Goal: Task Accomplishment & Management: Use online tool/utility

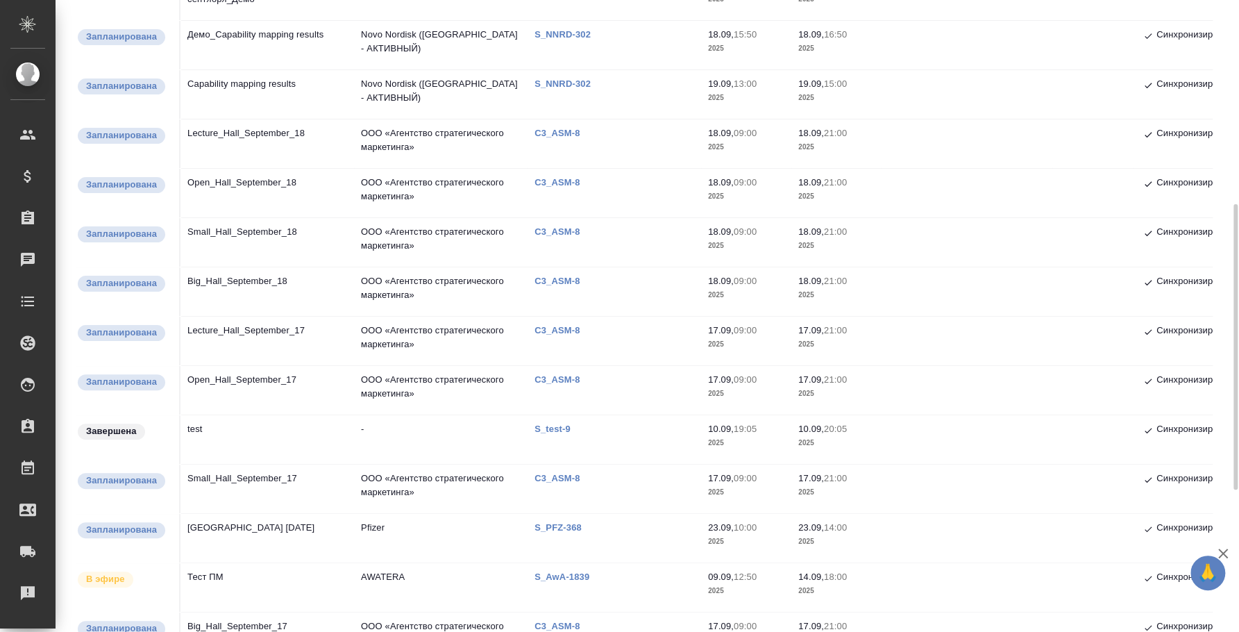
scroll to position [260, 0]
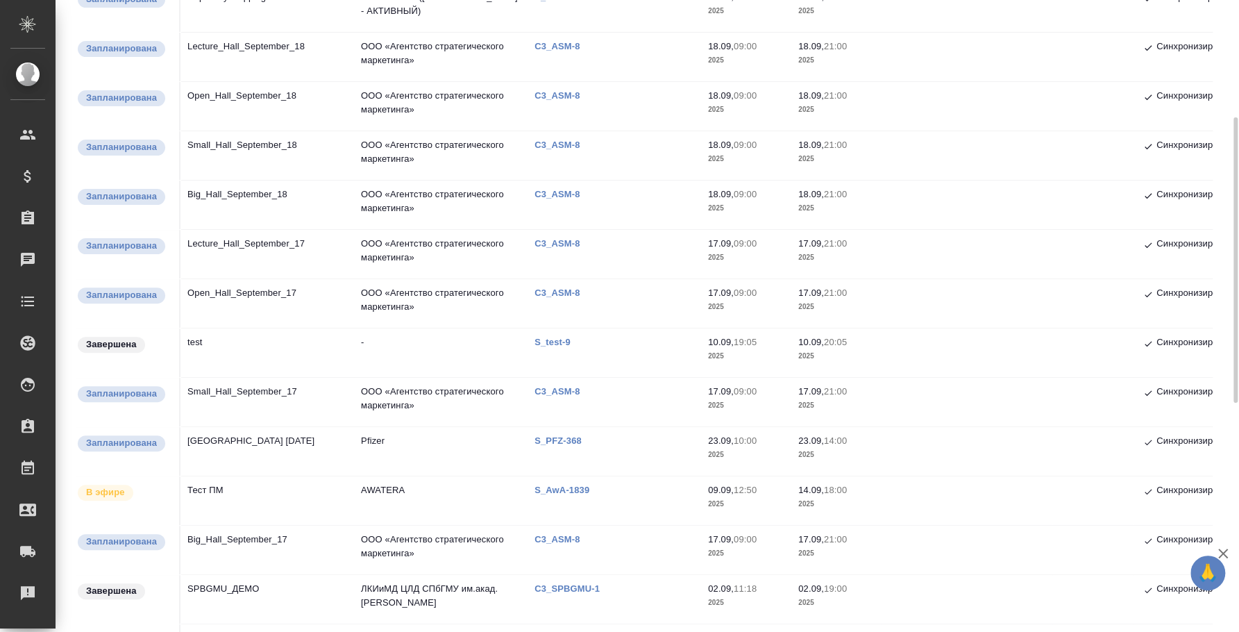
click at [265, 532] on td "Big_Hall_September_17" at bounding box center [268, 550] width 174 height 49
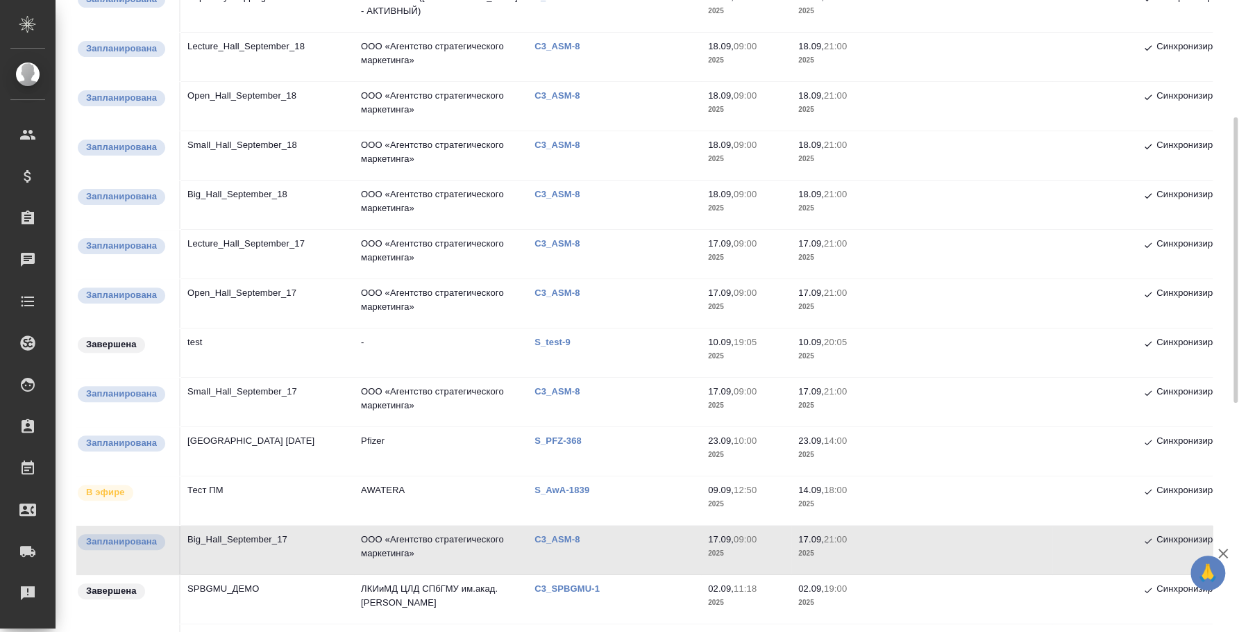
click at [245, 390] on td "Small_Hall_September_17" at bounding box center [268, 402] width 174 height 49
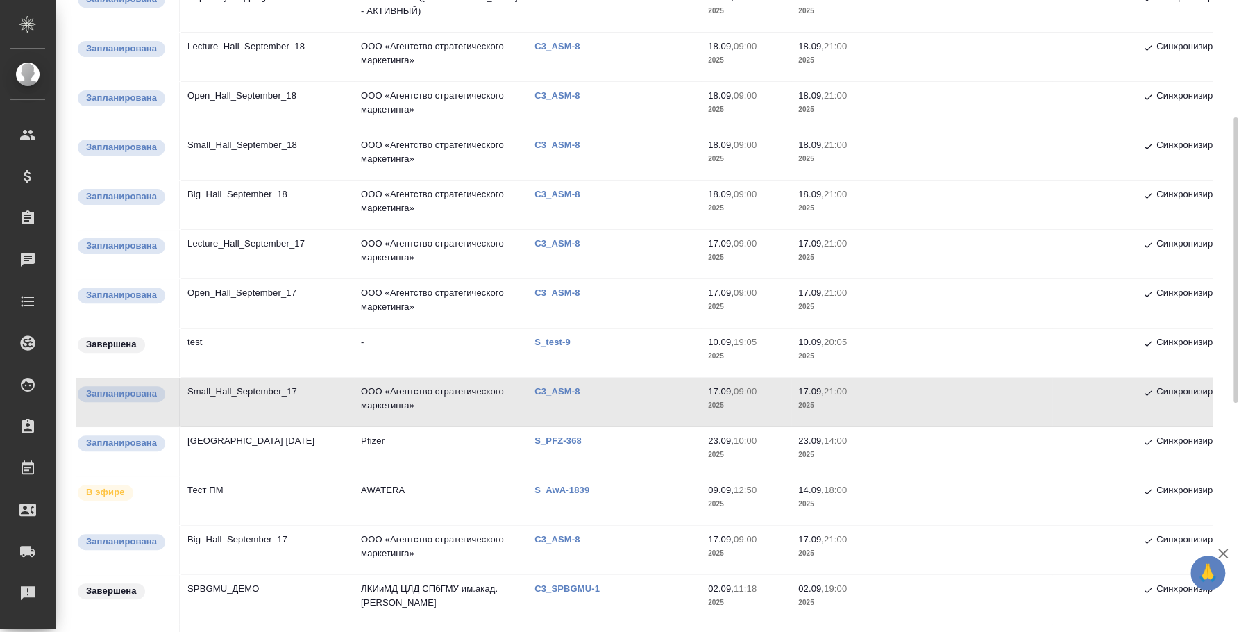
click at [232, 300] on td "Open_Hall_September_17" at bounding box center [268, 303] width 174 height 49
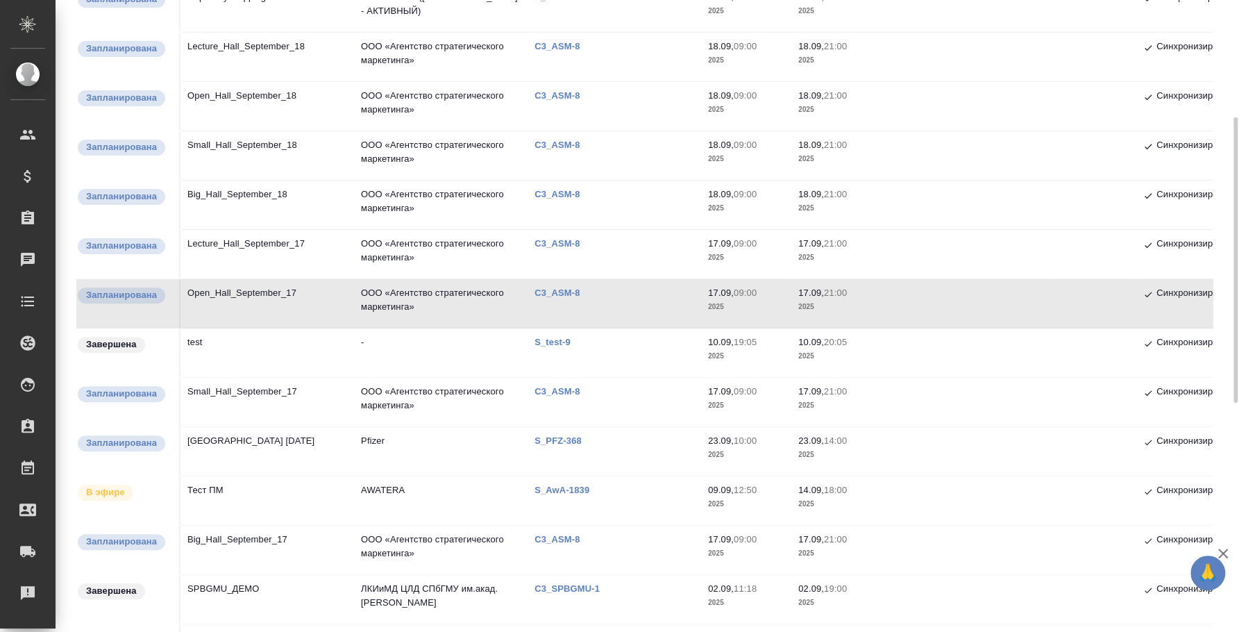
click at [241, 241] on td "Lecture_Hall_September_17" at bounding box center [268, 254] width 174 height 49
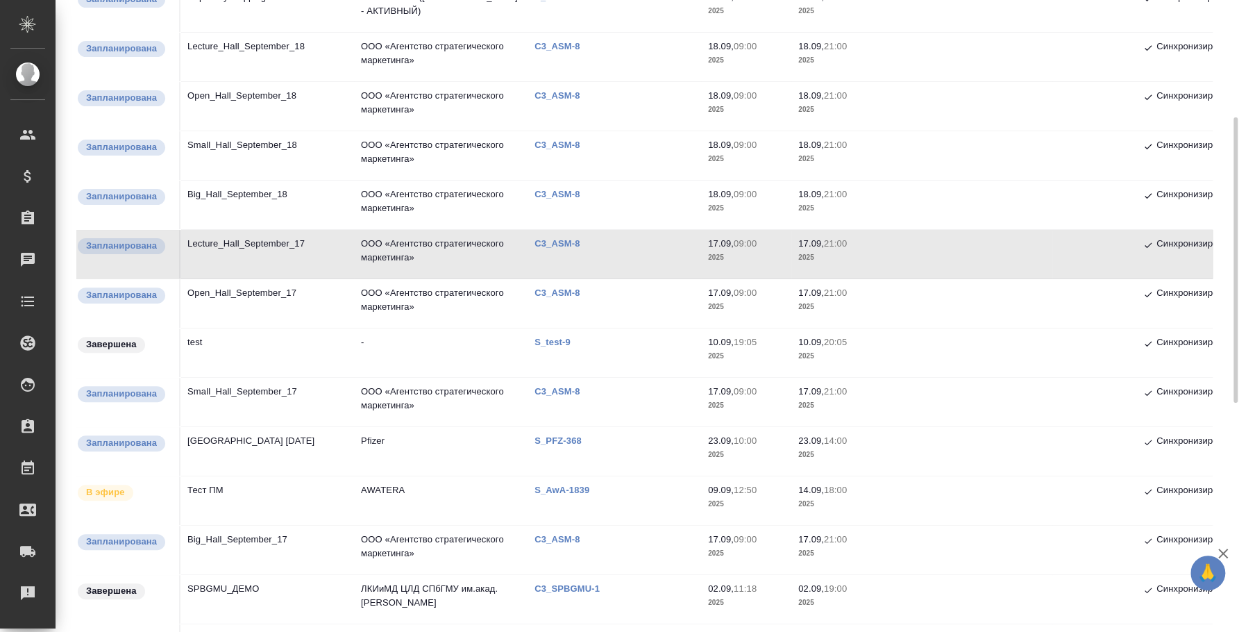
click at [260, 181] on td "Big_Hall_September_18" at bounding box center [268, 205] width 174 height 49
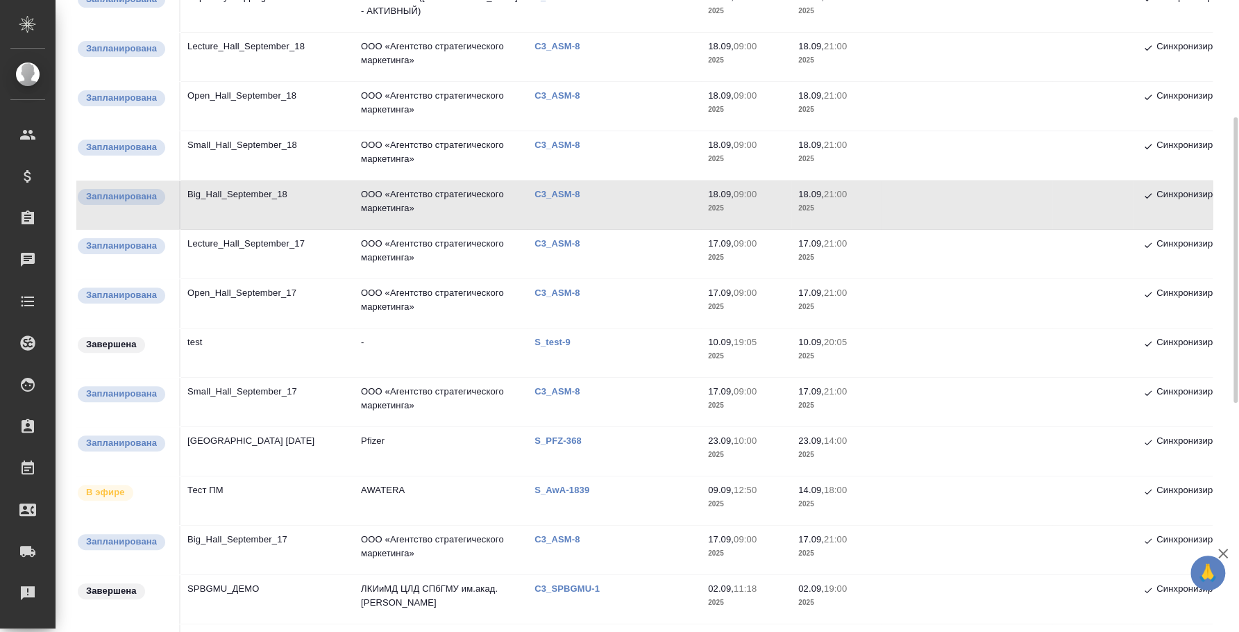
click at [287, 140] on td "Small_Hall_September_18" at bounding box center [268, 155] width 174 height 49
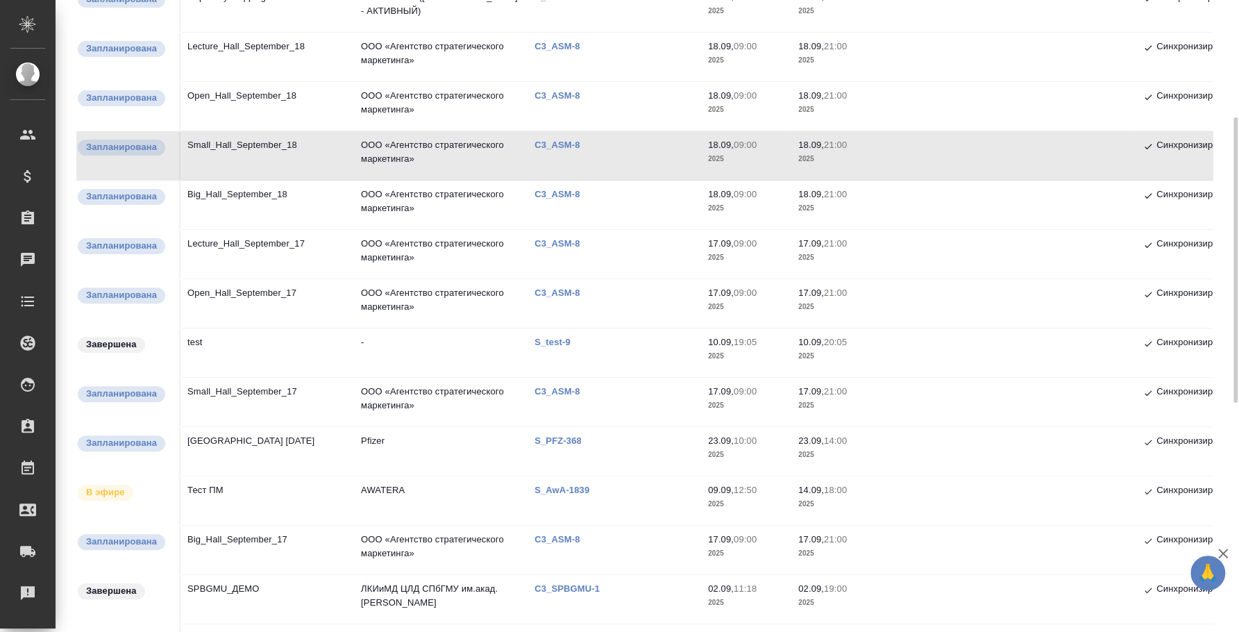
click at [249, 103] on td "Open_Hall_September_18" at bounding box center [268, 106] width 174 height 49
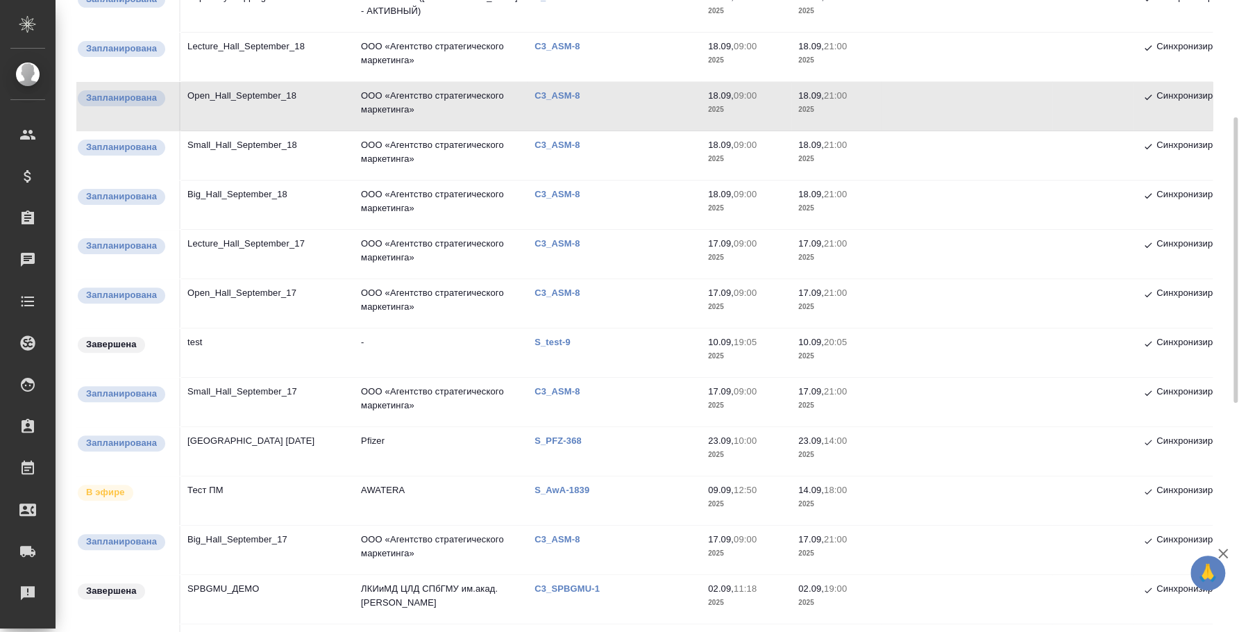
click at [251, 59] on td "Lecture_Hall_September_18" at bounding box center [268, 57] width 174 height 49
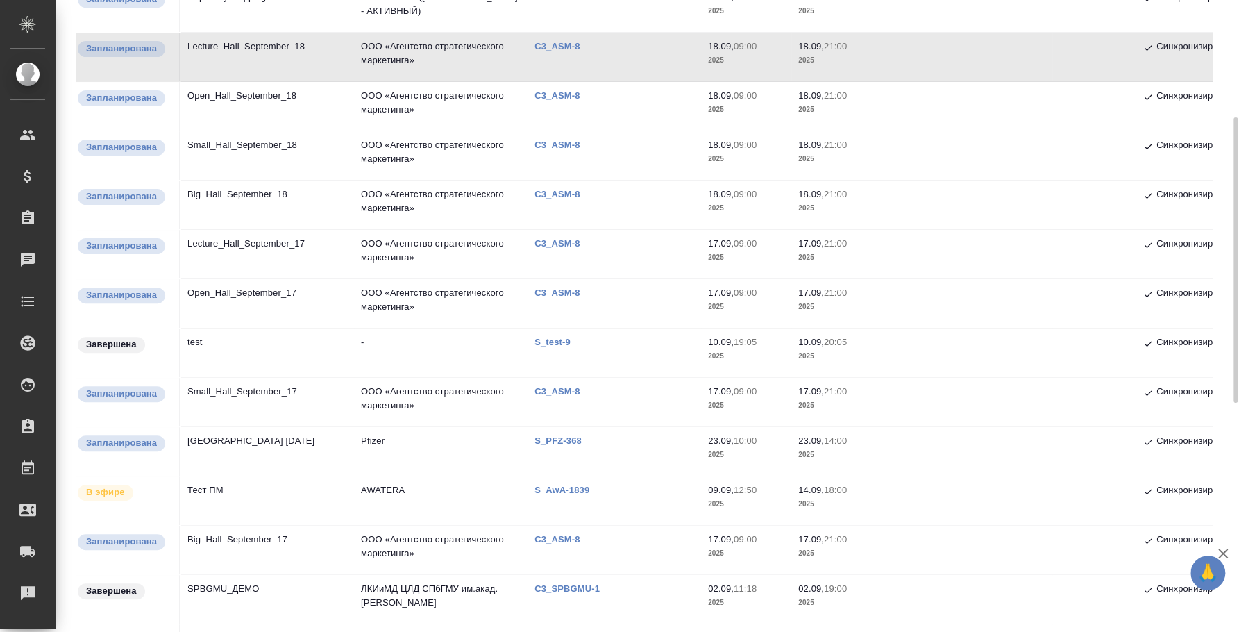
click at [251, 59] on td "Lecture_Hall_September_18" at bounding box center [268, 57] width 174 height 49
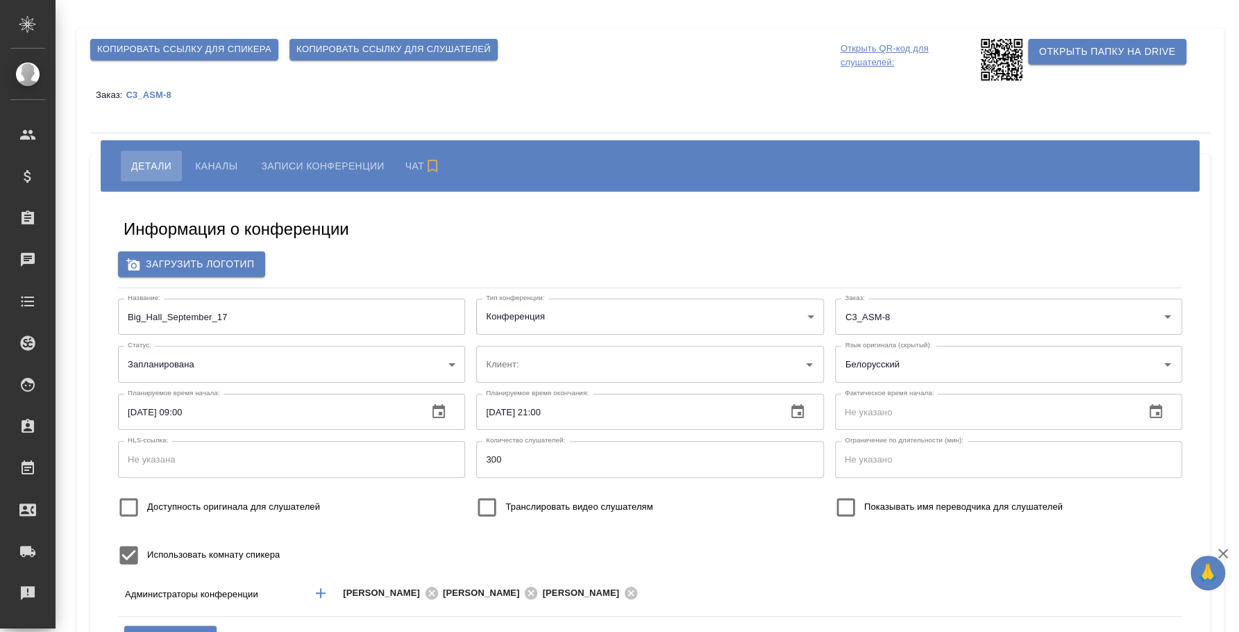
type input "ООО «Агентство стратегического маркетинга»"
type input "[EMAIL_ADDRESS][DOMAIN_NAME]"
click at [460, 47] on span "Копировать ссылку для слушателей" at bounding box center [393, 50] width 194 height 16
click at [218, 314] on input "Big_Hall_September_17" at bounding box center [291, 317] width 347 height 36
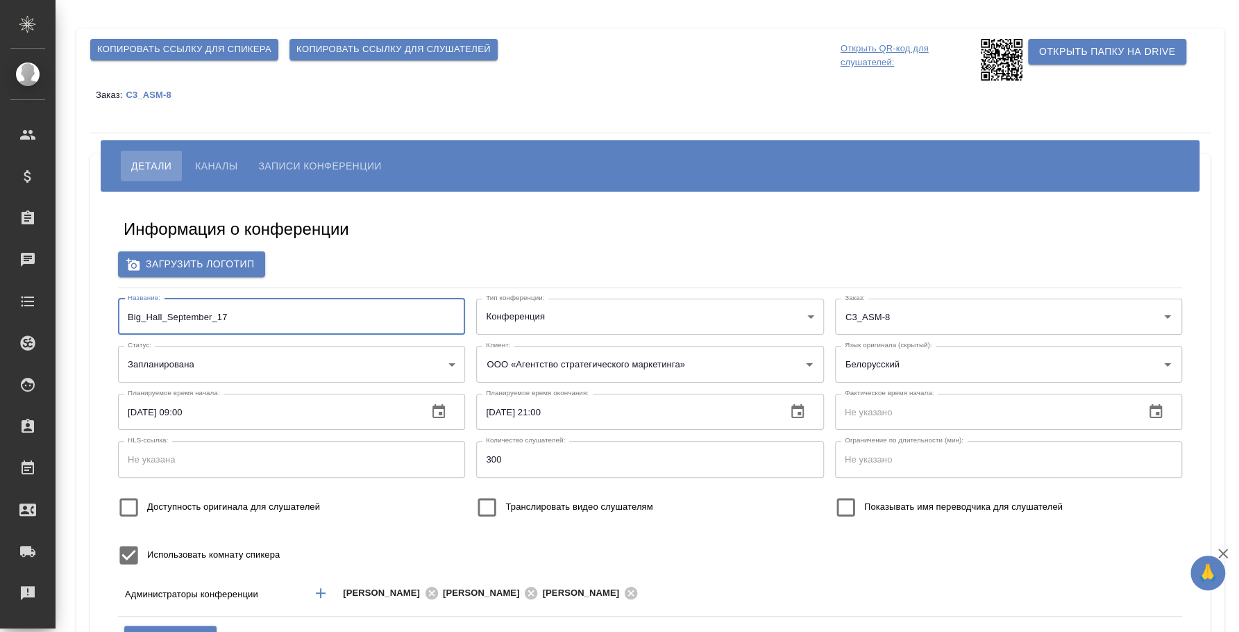
click at [215, 314] on input "Big_Hall_September_17" at bounding box center [291, 317] width 347 height 36
click at [352, 39] on button "Копировать ссылку для слушателей" at bounding box center [394, 50] width 208 height 22
type input "ООО «Агентство стратегического маркетинга»"
type input "[EMAIL_ADDRESS][DOMAIN_NAME]"
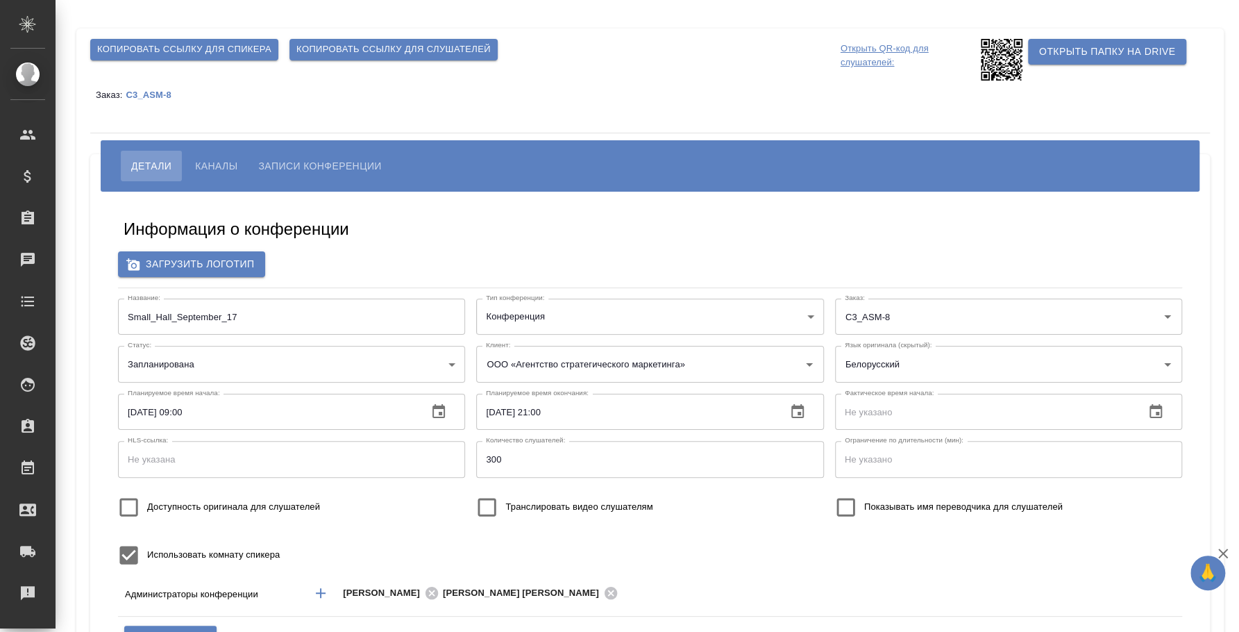
click at [400, 47] on span "Копировать ссылку для слушателей" at bounding box center [393, 50] width 194 height 16
click at [236, 309] on input "Small_Hall_September_17" at bounding box center [291, 317] width 347 height 36
click at [341, 45] on span "Копировать ссылку для слушателей" at bounding box center [393, 50] width 194 height 16
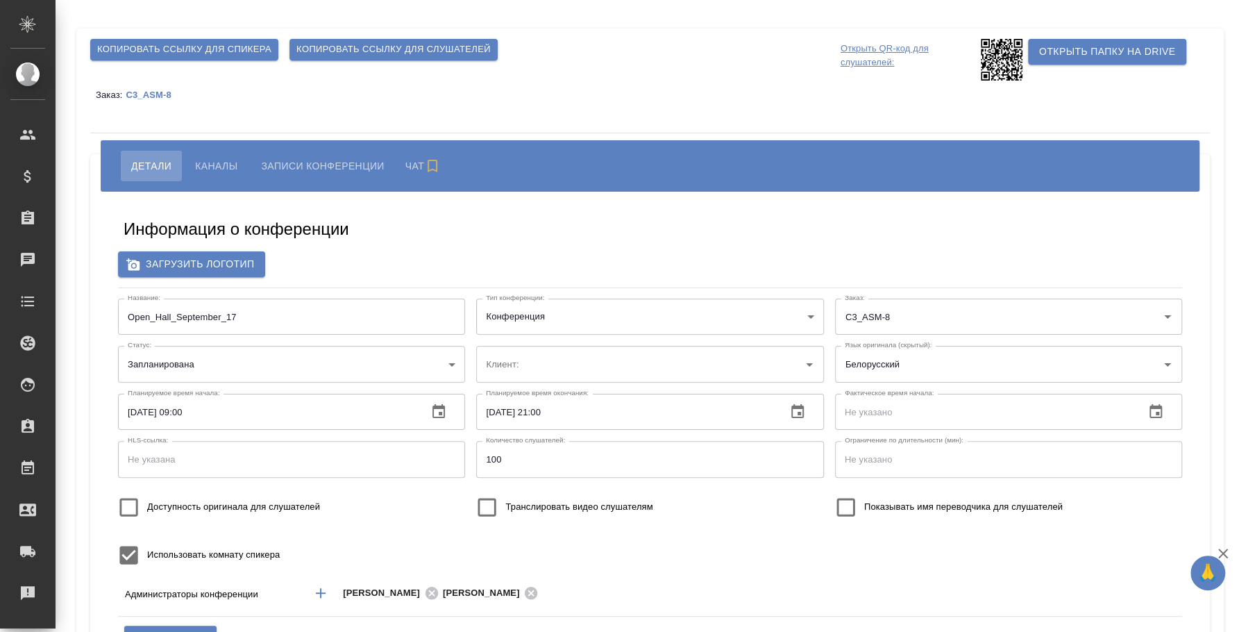
type input "ООО «Агентство стратегического маркетинга»"
type input "[EMAIL_ADDRESS][DOMAIN_NAME]"
drag, startPoint x: 268, startPoint y: 308, endPoint x: 113, endPoint y: 292, distance: 155.6
click at [113, 292] on div "Информация о конференции Загрузить логотип Название: Open_Hall_September_17 Наз…" at bounding box center [650, 513] width 1092 height 623
click at [353, 44] on span "Копировать ссылку для слушателей" at bounding box center [393, 50] width 194 height 16
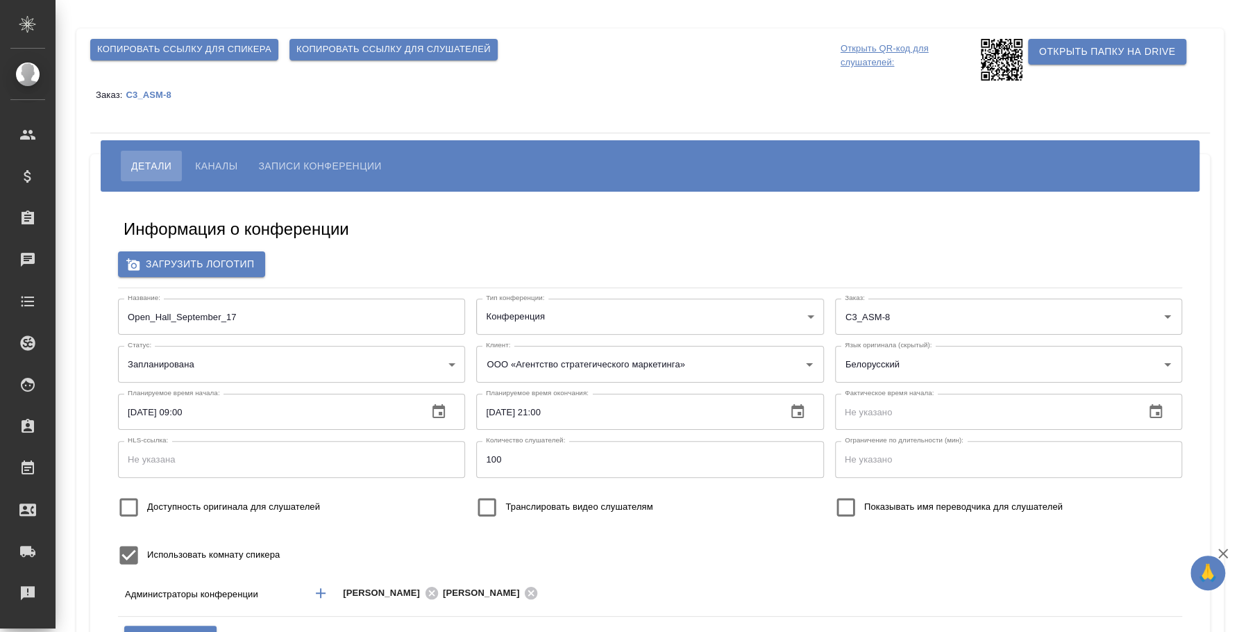
click at [353, 44] on span "Копировать ссылку для слушателей" at bounding box center [393, 50] width 194 height 16
type input "ООО «Агентство стратегического маркетинга»"
type input "[PERSON_NAME][EMAIL_ADDRESS][DOMAIN_NAME]"
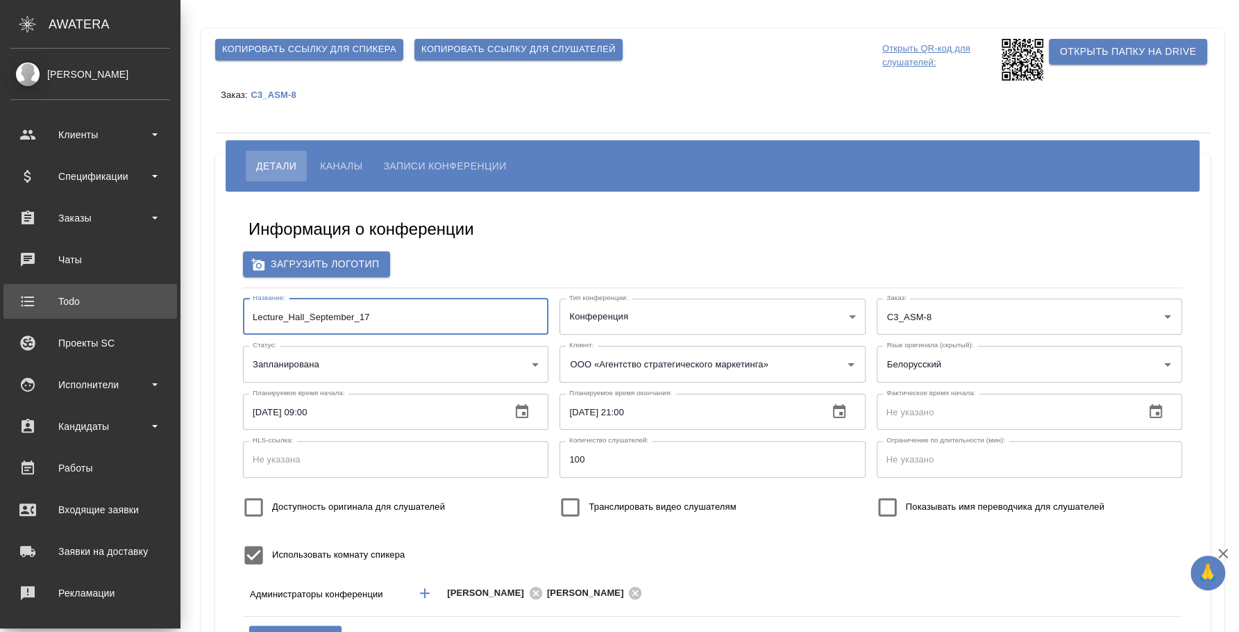
drag, startPoint x: 250, startPoint y: 324, endPoint x: 31, endPoint y: 295, distance: 220.5
click at [31, 295] on div ".cls-1 fill:#fff; AWATERA Fedotova Irina Клиенты Спецификации Заказы Чаты Todo …" at bounding box center [619, 316] width 1239 height 632
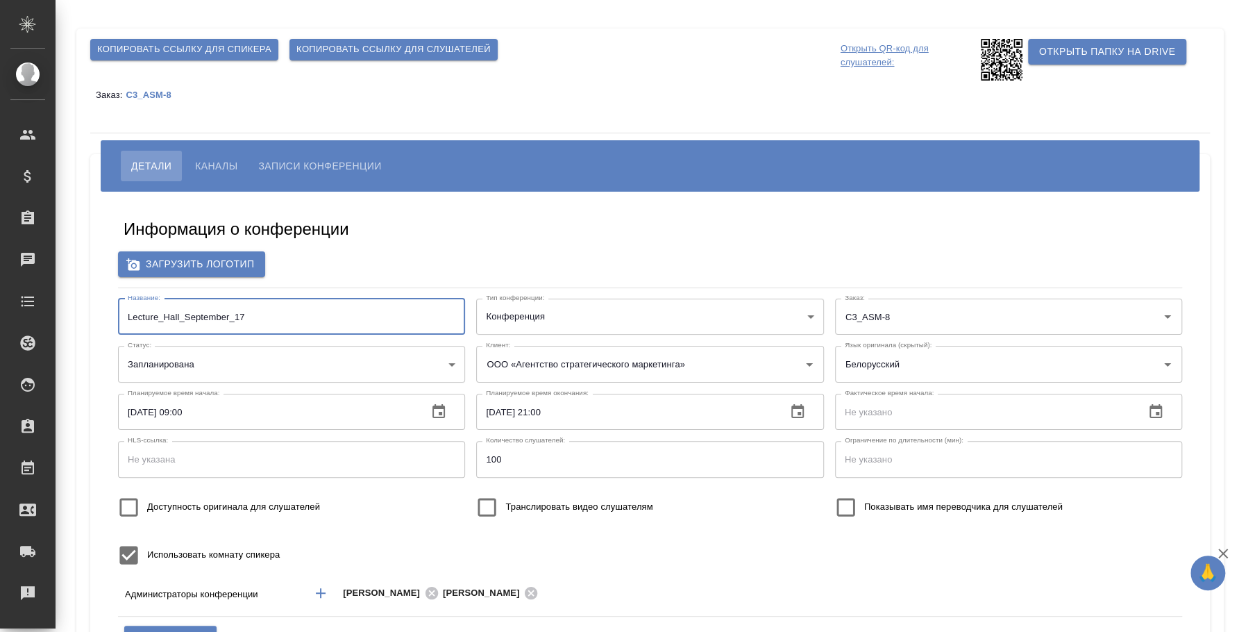
click at [356, 51] on span "Копировать ссылку для слушателей" at bounding box center [393, 50] width 194 height 16
click at [563, 251] on div "Загрузить логотип" at bounding box center [650, 264] width 1064 height 26
type input "ООО «Агентство стратегического маркетинга»"
type input "[EMAIL_ADDRESS][DOMAIN_NAME]"
click at [356, 48] on span "Копировать ссылку для слушателей" at bounding box center [393, 50] width 194 height 16
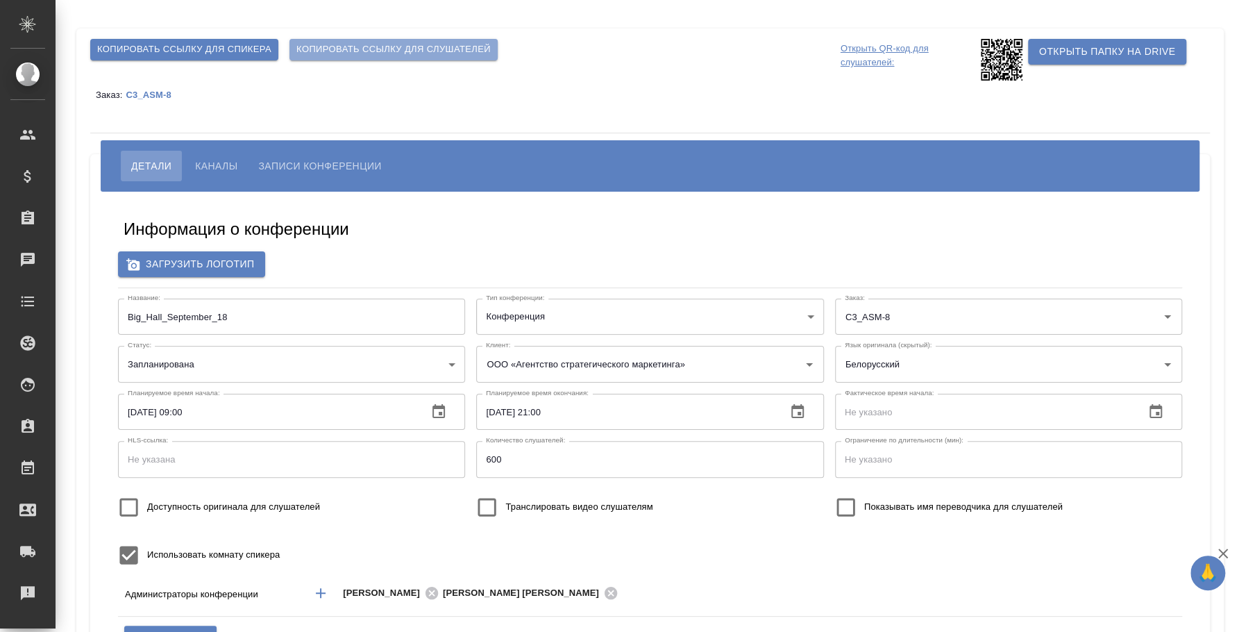
click at [350, 51] on span "Копировать ссылку для слушателей" at bounding box center [393, 50] width 194 height 16
type input "ООО «Агентство стратегического маркетинга»"
type input "[PERSON_NAME][EMAIL_ADDRESS][DOMAIN_NAME]"
click at [307, 51] on span "Копировать ссылку для слушателей" at bounding box center [393, 50] width 194 height 16
type input "ООО «Агентство стратегического маркетинга»"
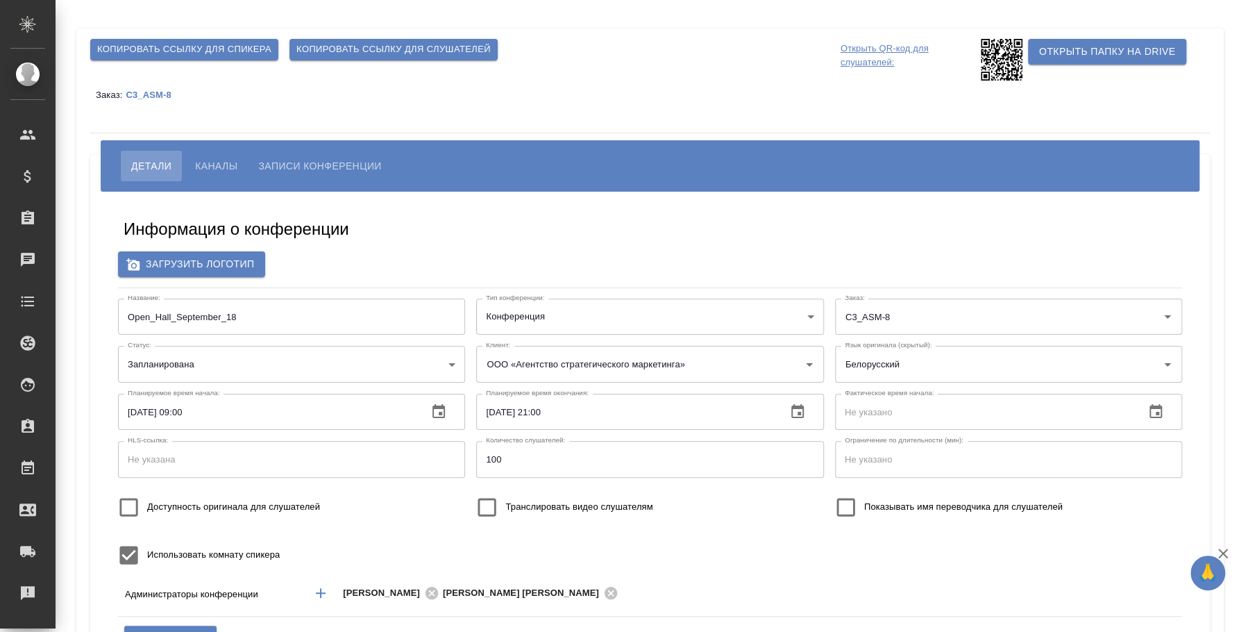
type input "[PERSON_NAME][EMAIL_ADDRESS][DOMAIN_NAME]"
click at [404, 48] on span "Копировать ссылку для слушателей" at bounding box center [393, 50] width 194 height 16
type input "ООО «Агентство стратегического маркетинга»"
type input "[PERSON_NAME][EMAIL_ADDRESS][DOMAIN_NAME]"
click at [403, 54] on span "Копировать ссылку для слушателей" at bounding box center [393, 50] width 194 height 16
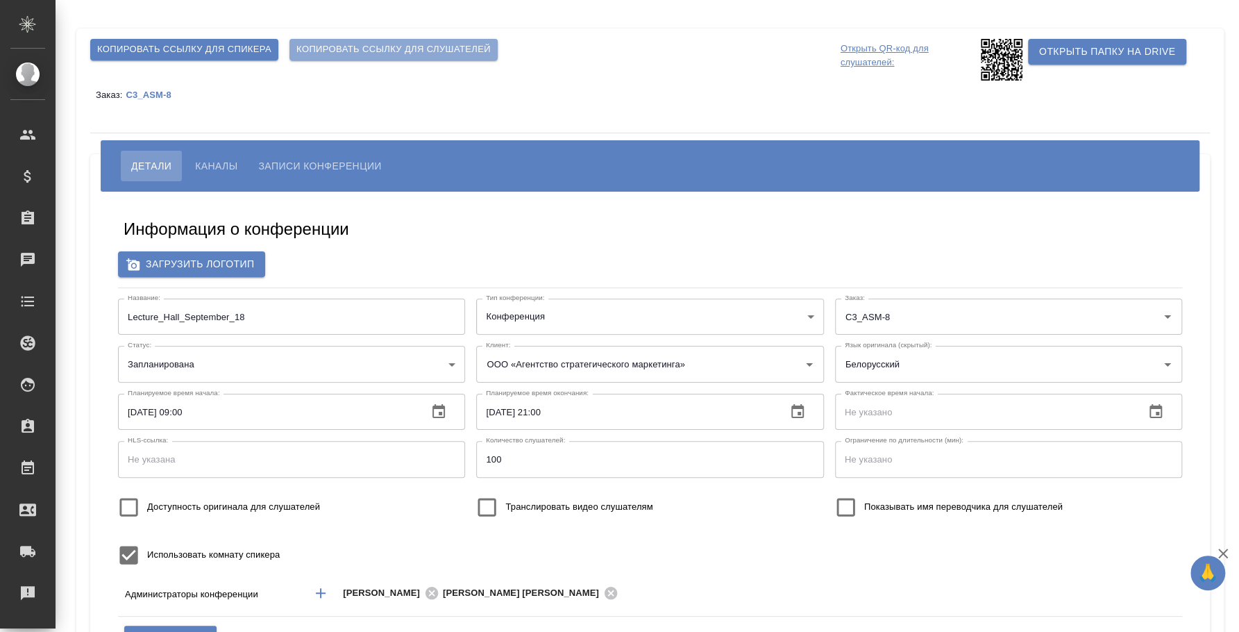
click at [403, 54] on span "Копировать ссылку для слушателей" at bounding box center [393, 50] width 194 height 16
